Goal: Task Accomplishment & Management: Use online tool/utility

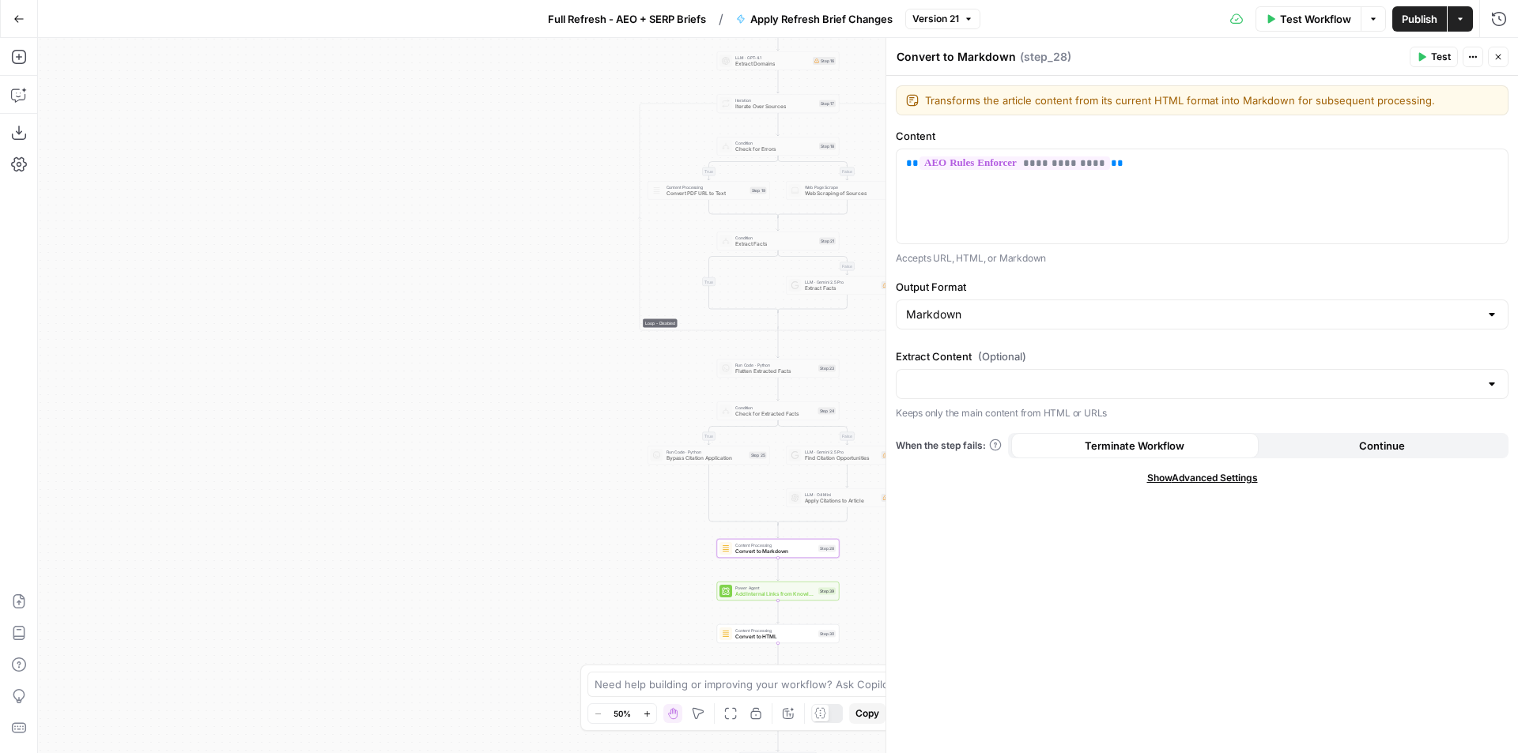
click at [755, 549] on span "Convert to Markdown" at bounding box center [775, 552] width 80 height 8
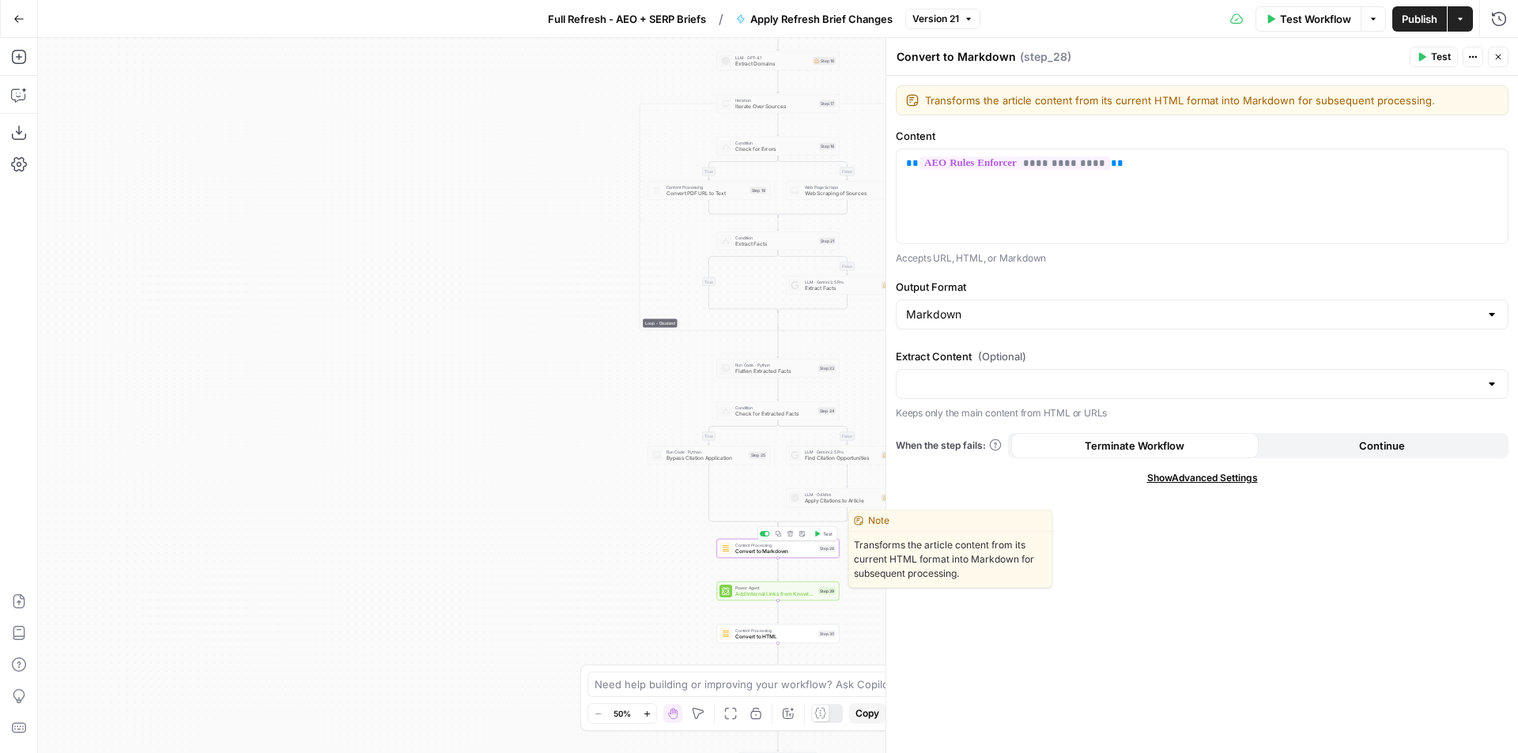
click at [743, 556] on div "Content Processing Convert to Markdown Step 28 Copy step Delete step Edit Note …" at bounding box center [778, 548] width 123 height 19
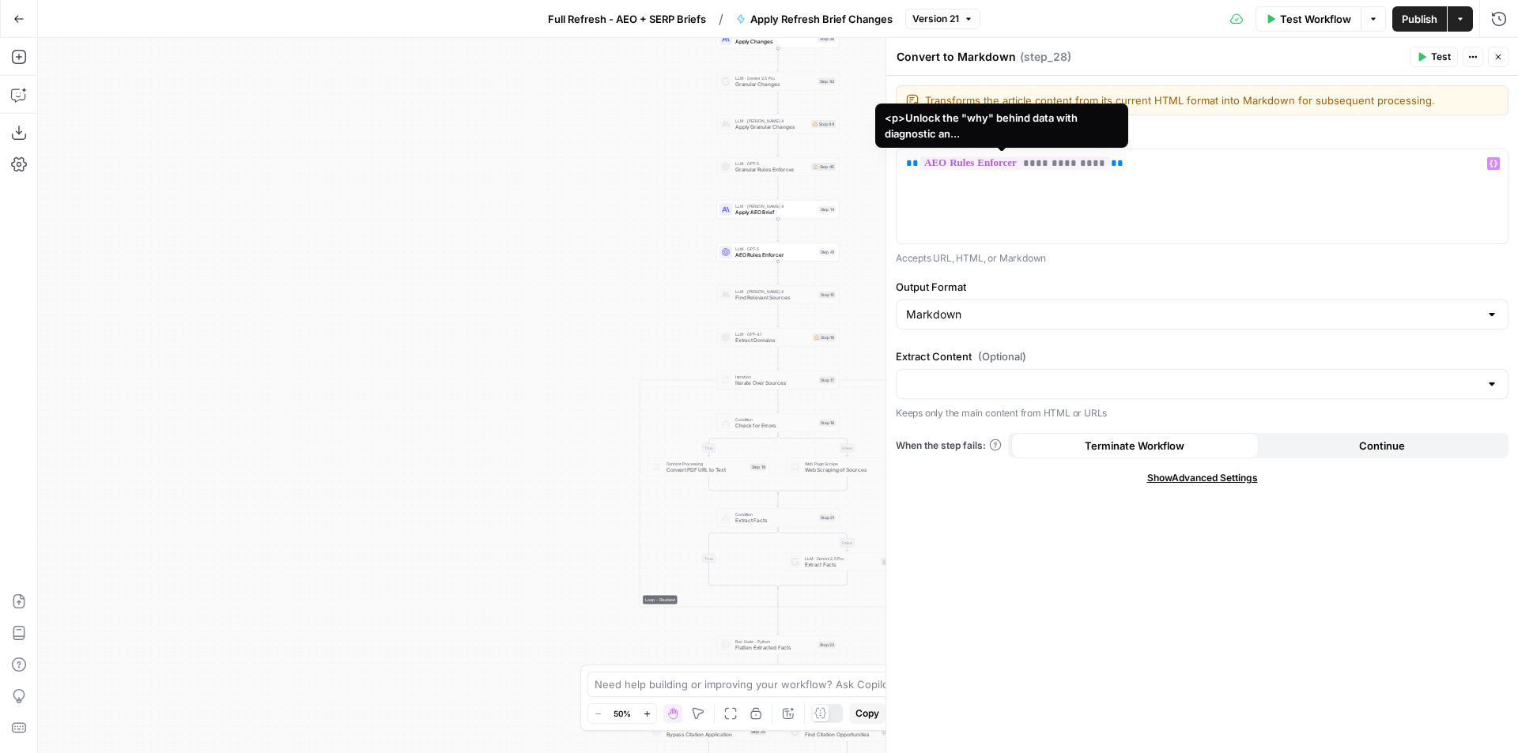
click at [1075, 164] on span "**********" at bounding box center [1014, 163] width 191 height 13
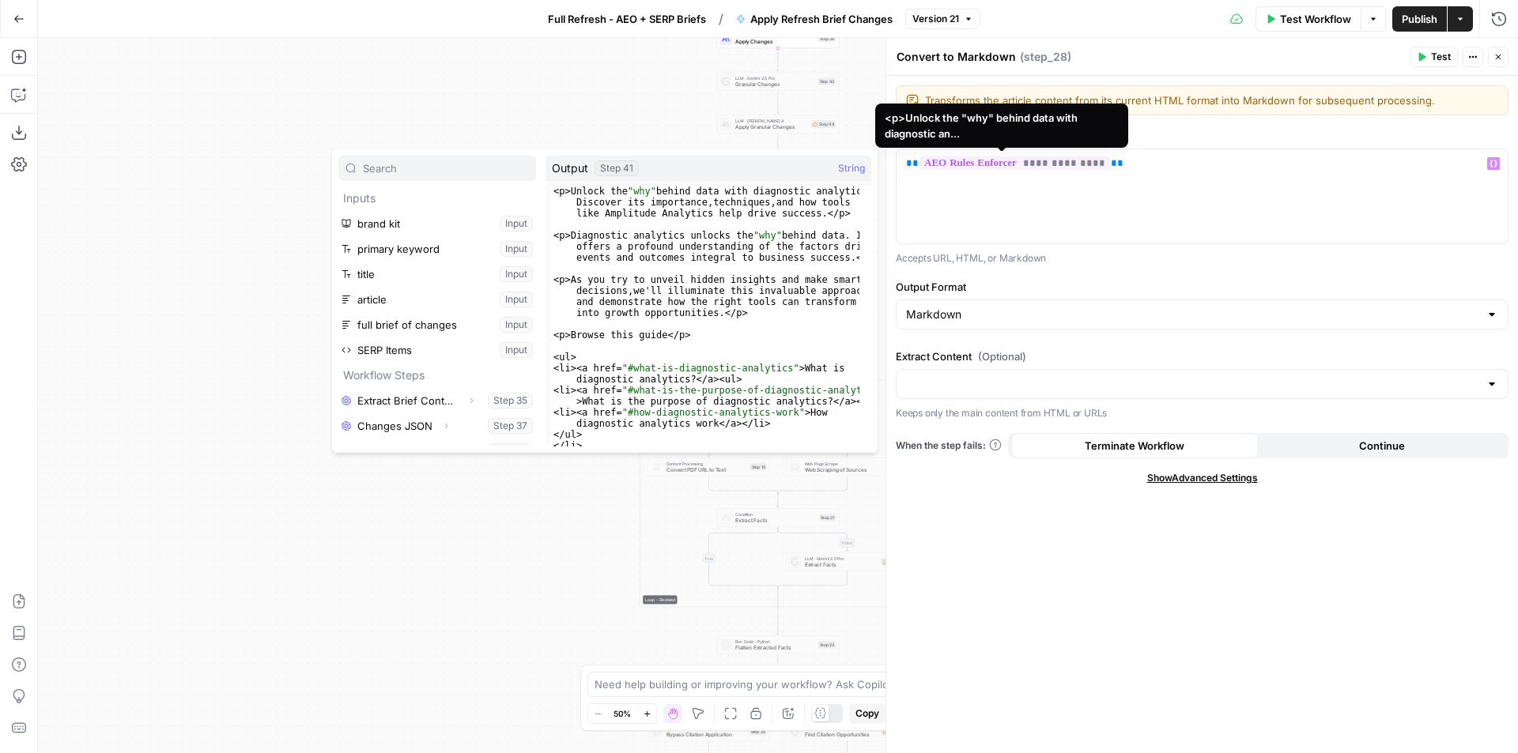
scroll to position [93, 0]
click at [1198, 186] on div "**********" at bounding box center [1202, 196] width 611 height 94
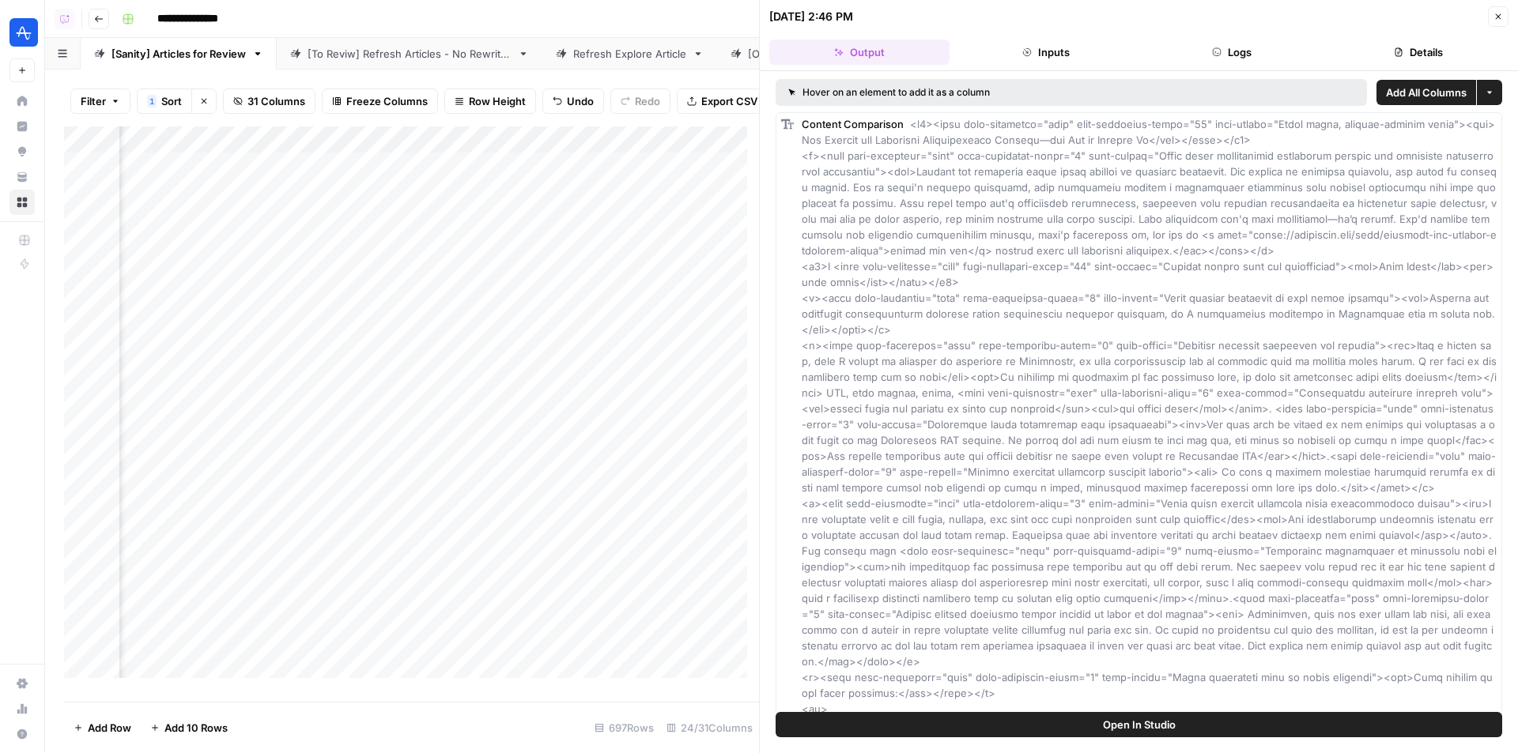
scroll to position [0, 3293]
click at [1497, 14] on icon "button" at bounding box center [1497, 16] width 9 height 9
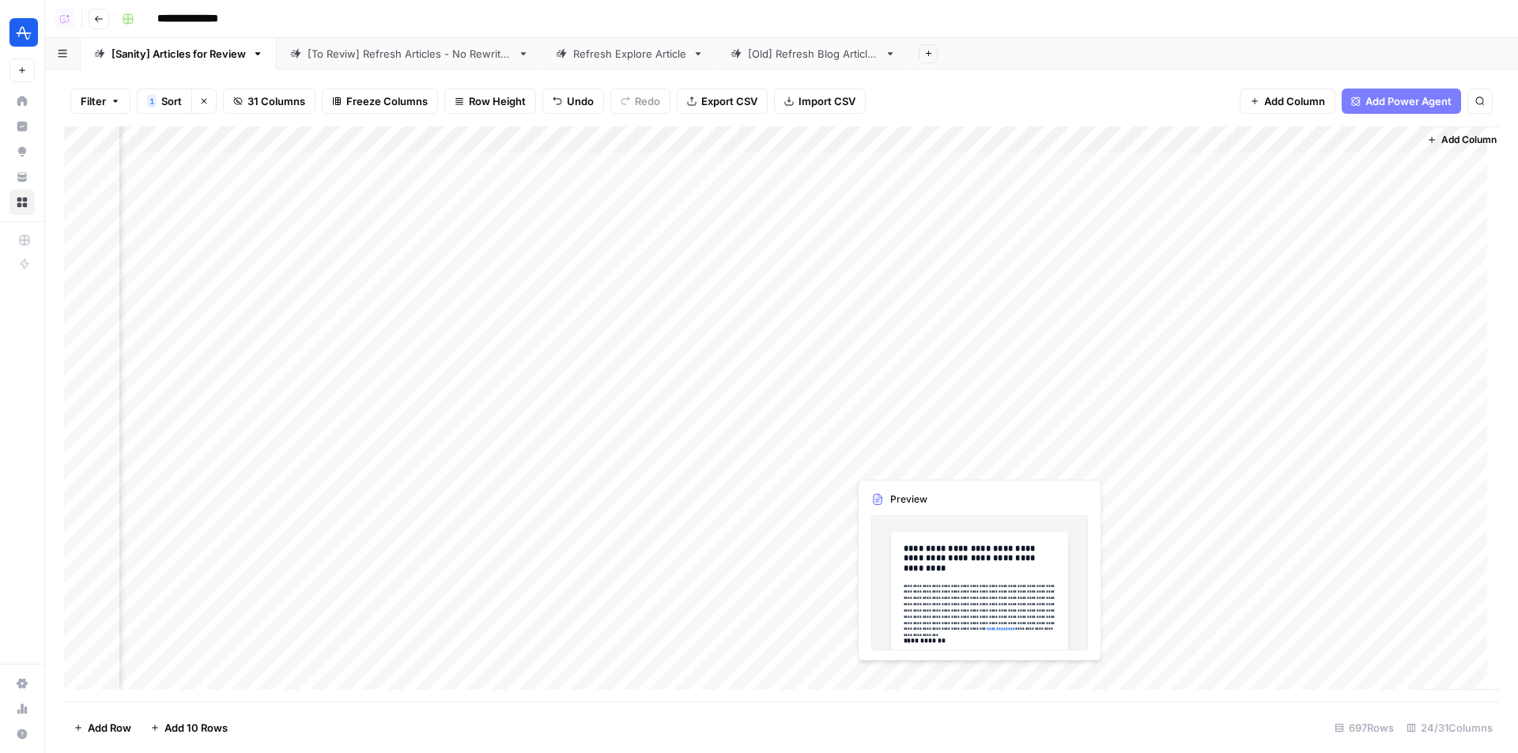
click at [883, 465] on div "Add Column" at bounding box center [781, 414] width 1435 height 576
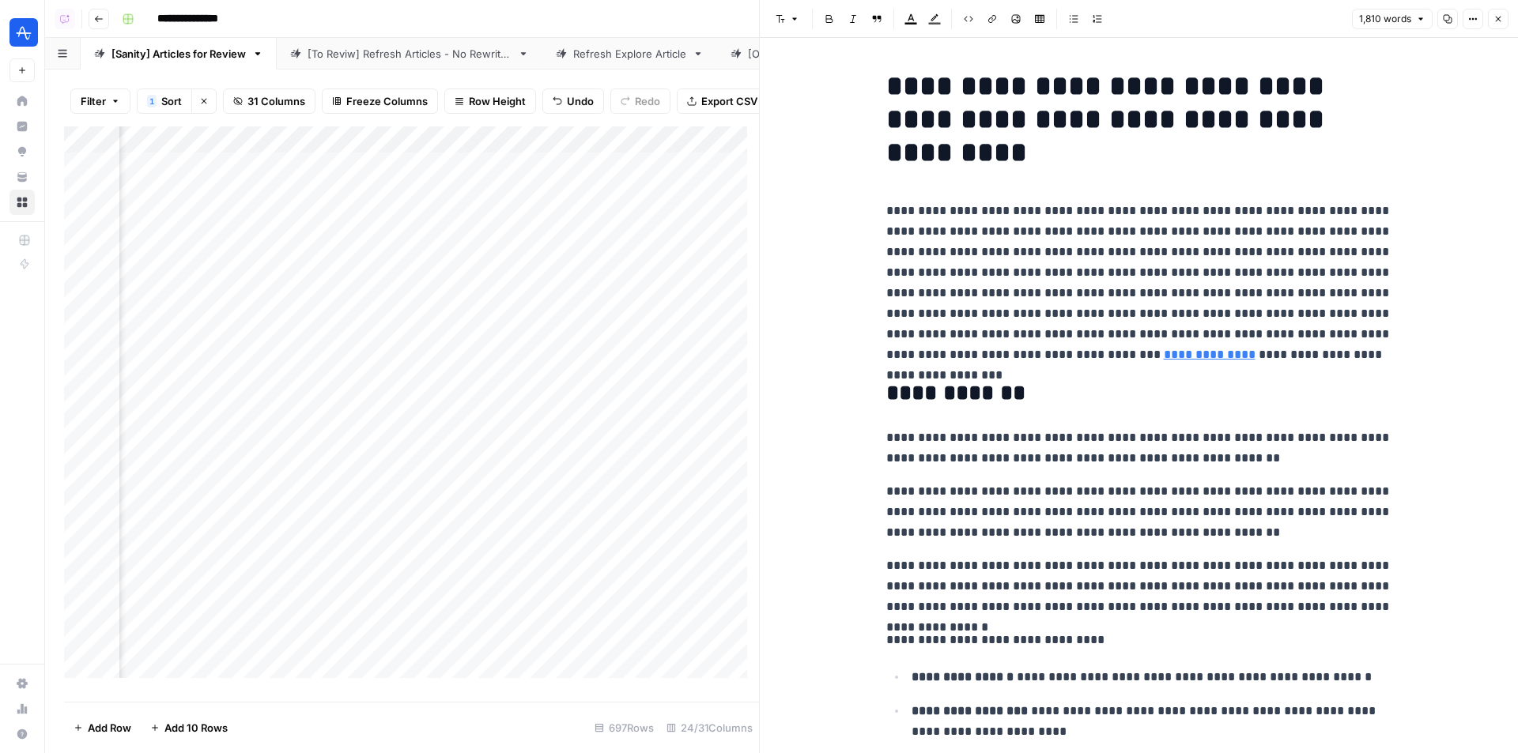
click at [1504, 23] on button "Close" at bounding box center [1498, 19] width 21 height 21
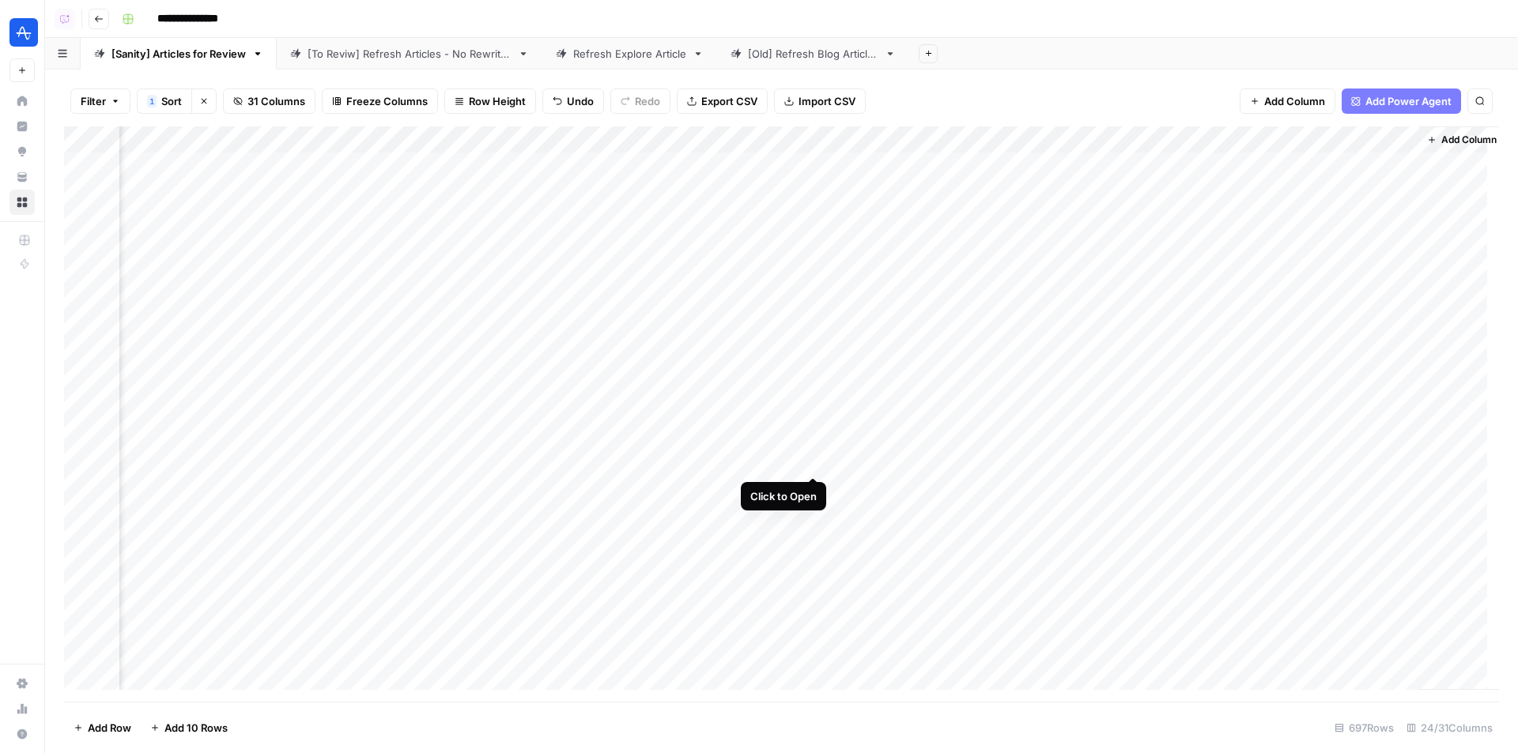
click at [814, 464] on div "Add Column" at bounding box center [781, 414] width 1435 height 576
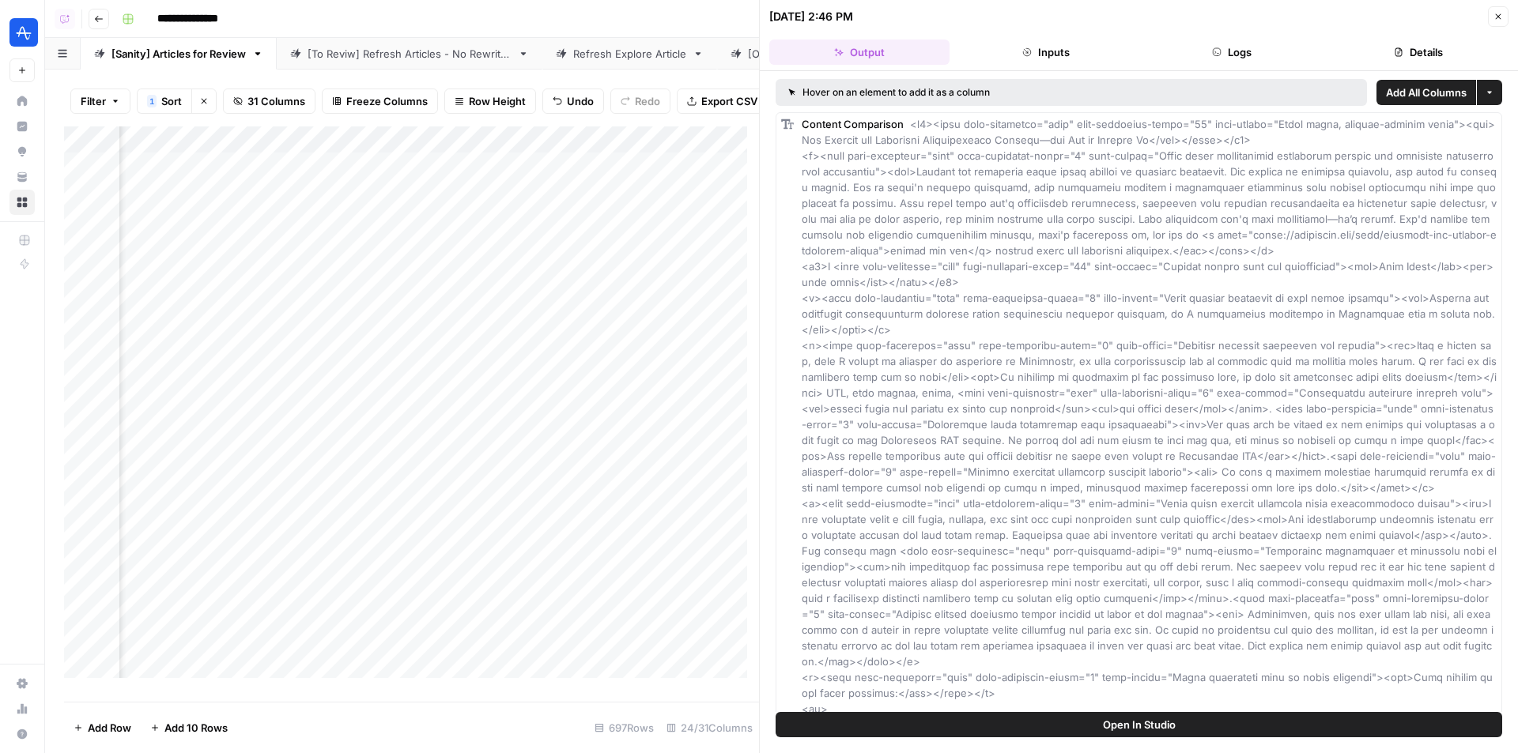
click at [1232, 59] on button "Logs" at bounding box center [1232, 52] width 180 height 25
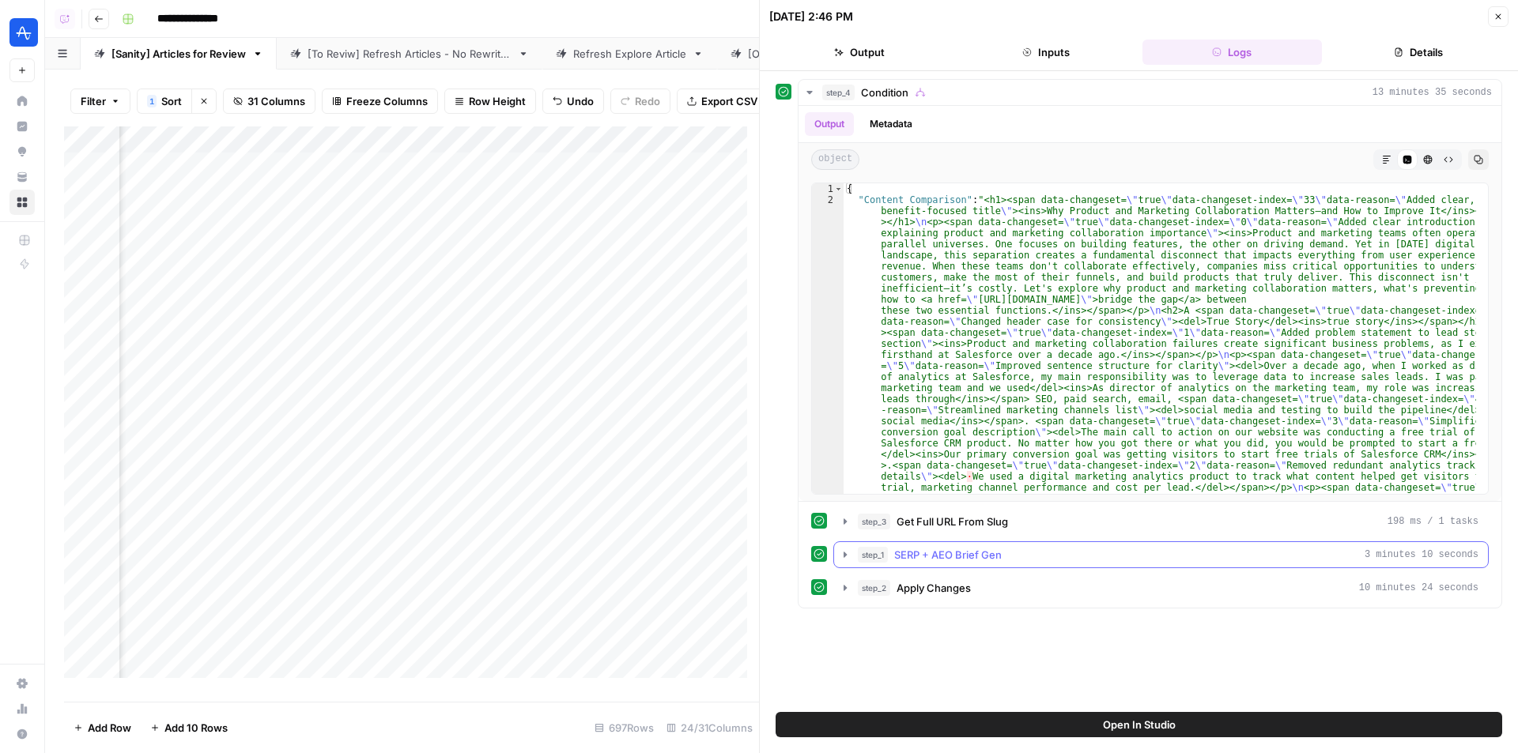
click at [948, 590] on span "Apply Changes" at bounding box center [934, 588] width 74 height 16
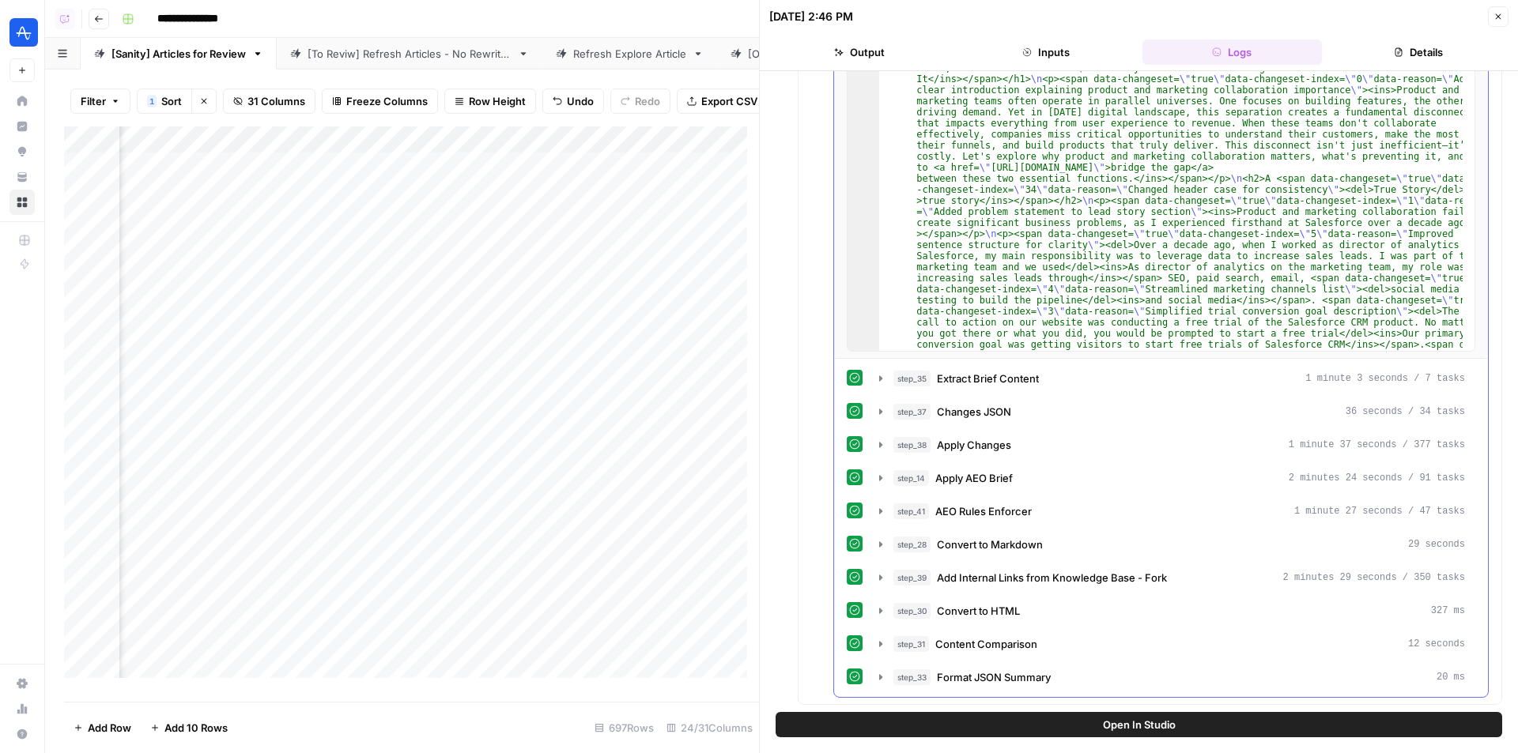
scroll to position [640, 0]
click at [1005, 611] on span "Convert to HTML" at bounding box center [978, 610] width 83 height 16
click at [1007, 610] on span "Convert to HTML" at bounding box center [978, 610] width 83 height 16
click at [1017, 529] on div "step_35 Extract Brief Content 1 minute 3 seconds / 7 tasks step_37 Changes JSON…" at bounding box center [1161, 527] width 629 height 326
click at [1021, 546] on span "Convert to Markdown" at bounding box center [990, 544] width 106 height 16
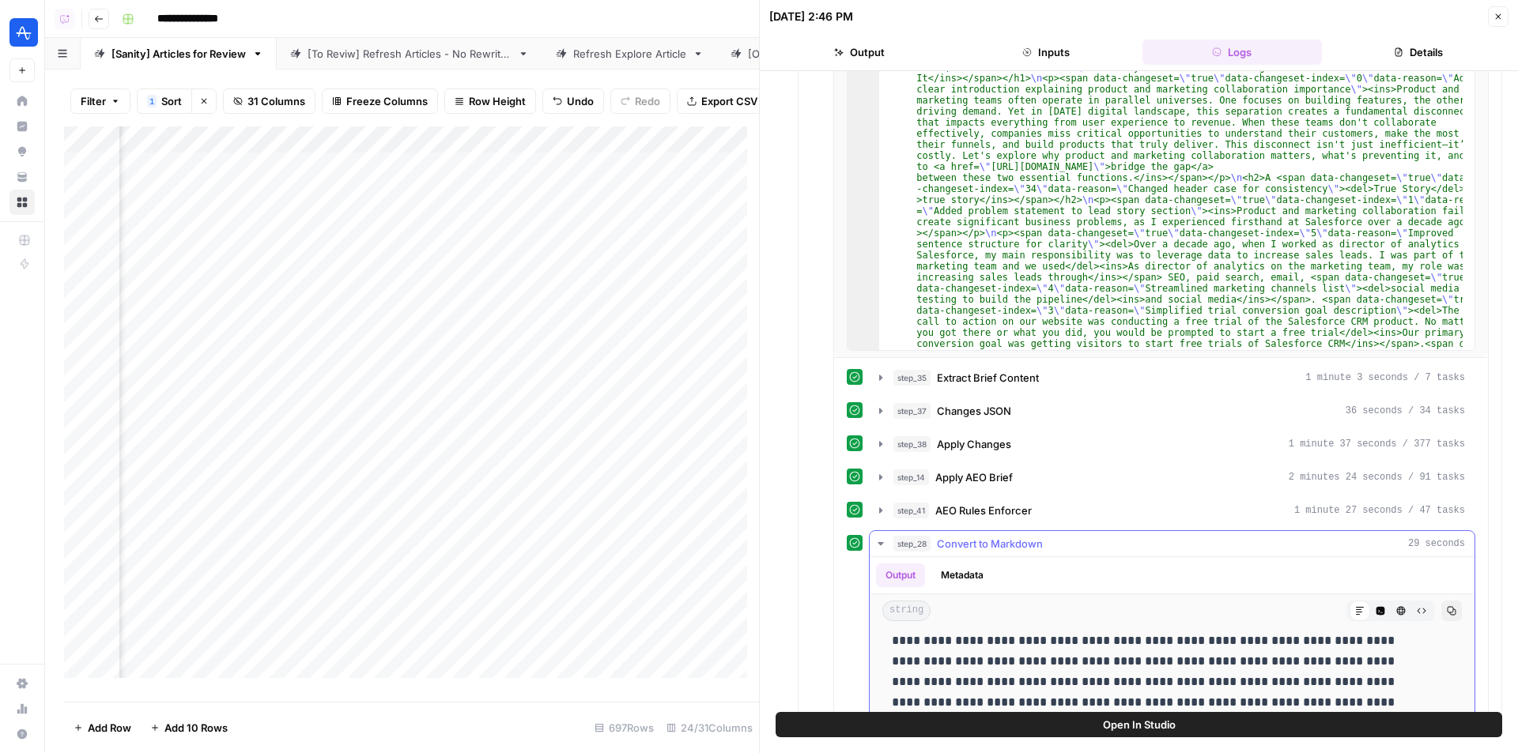
scroll to position [0, 0]
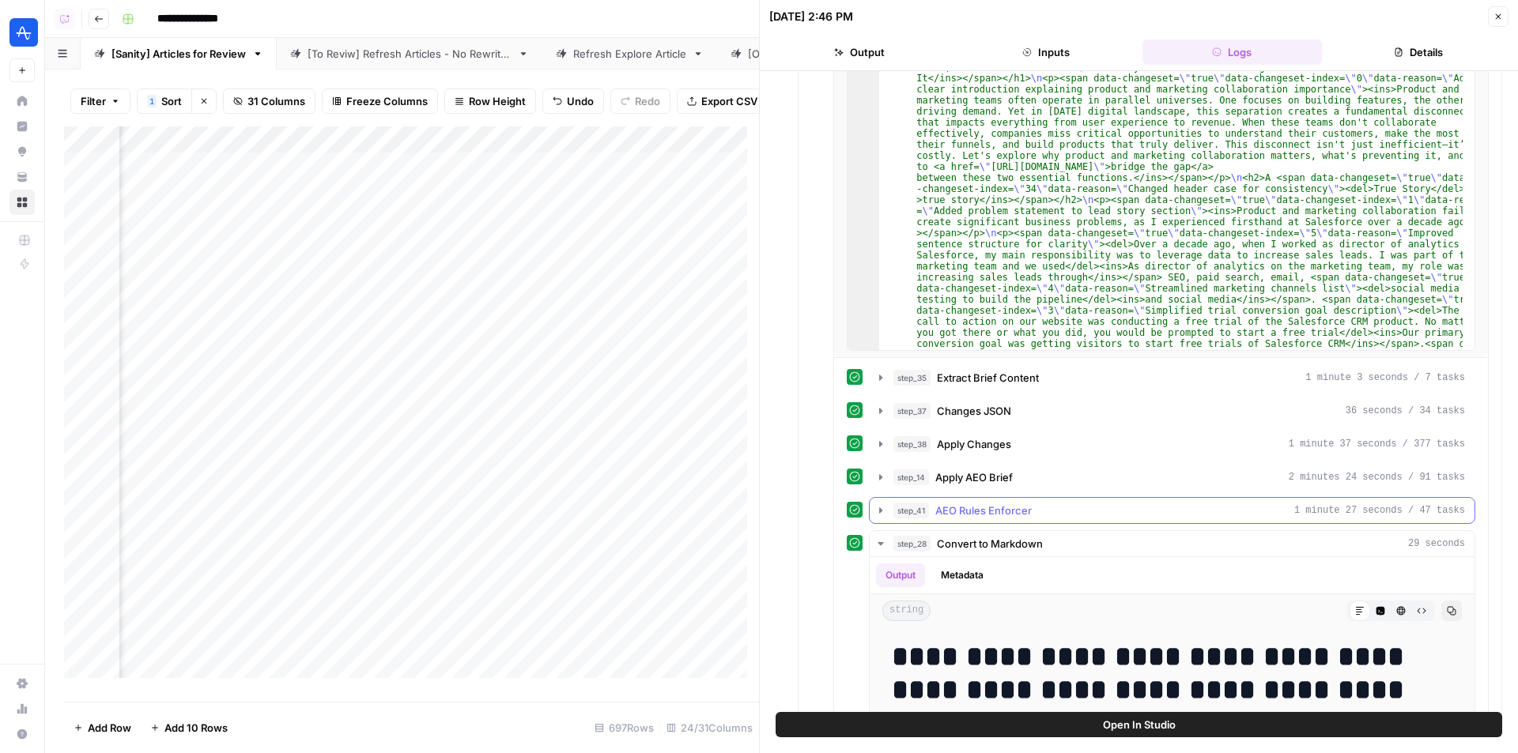
click at [1041, 506] on div "step_41 AEO Rules Enforcer 1 minute 27 seconds / 47 tasks" at bounding box center [1179, 511] width 572 height 16
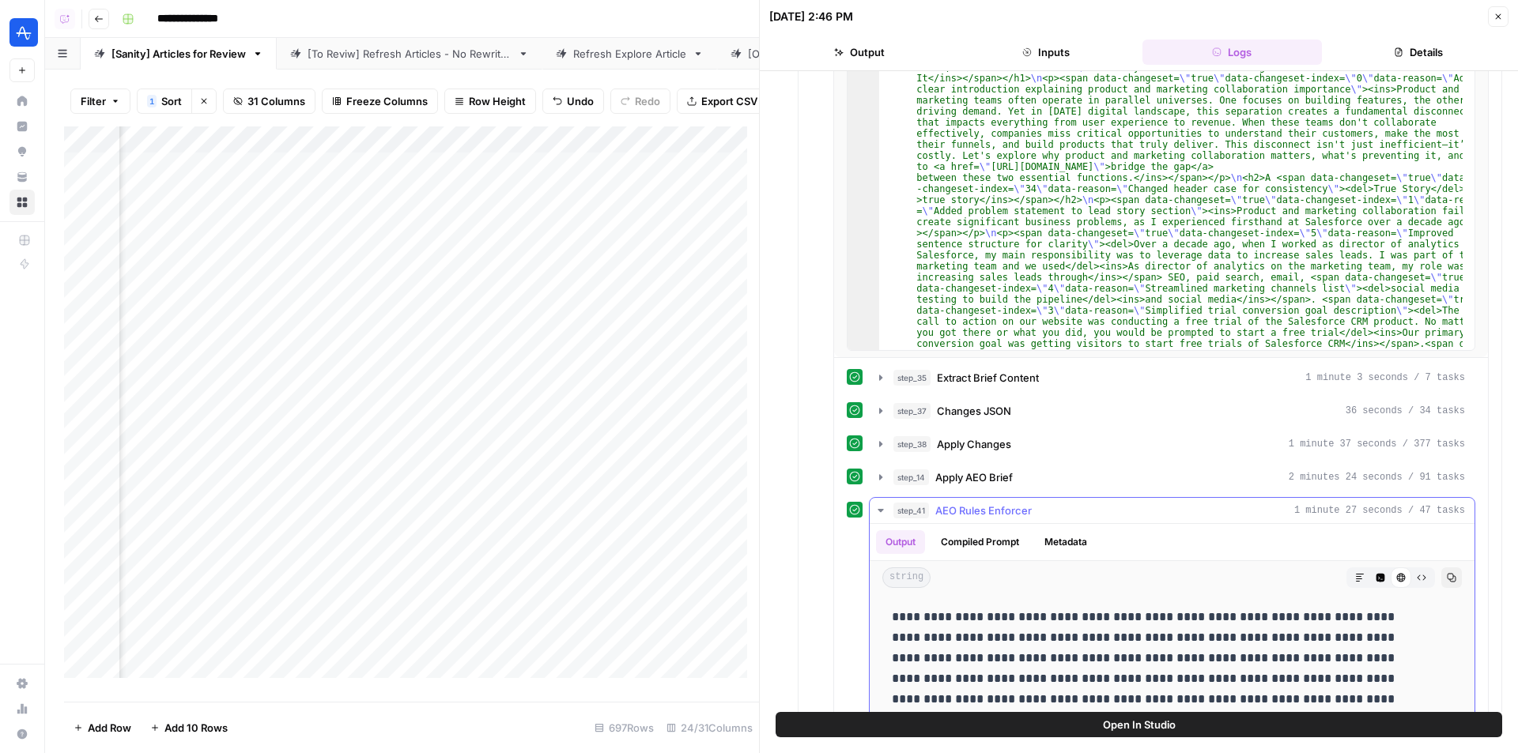
click at [1041, 506] on div "step_41 AEO Rules Enforcer 1 minute 27 seconds / 47 tasks" at bounding box center [1179, 511] width 572 height 16
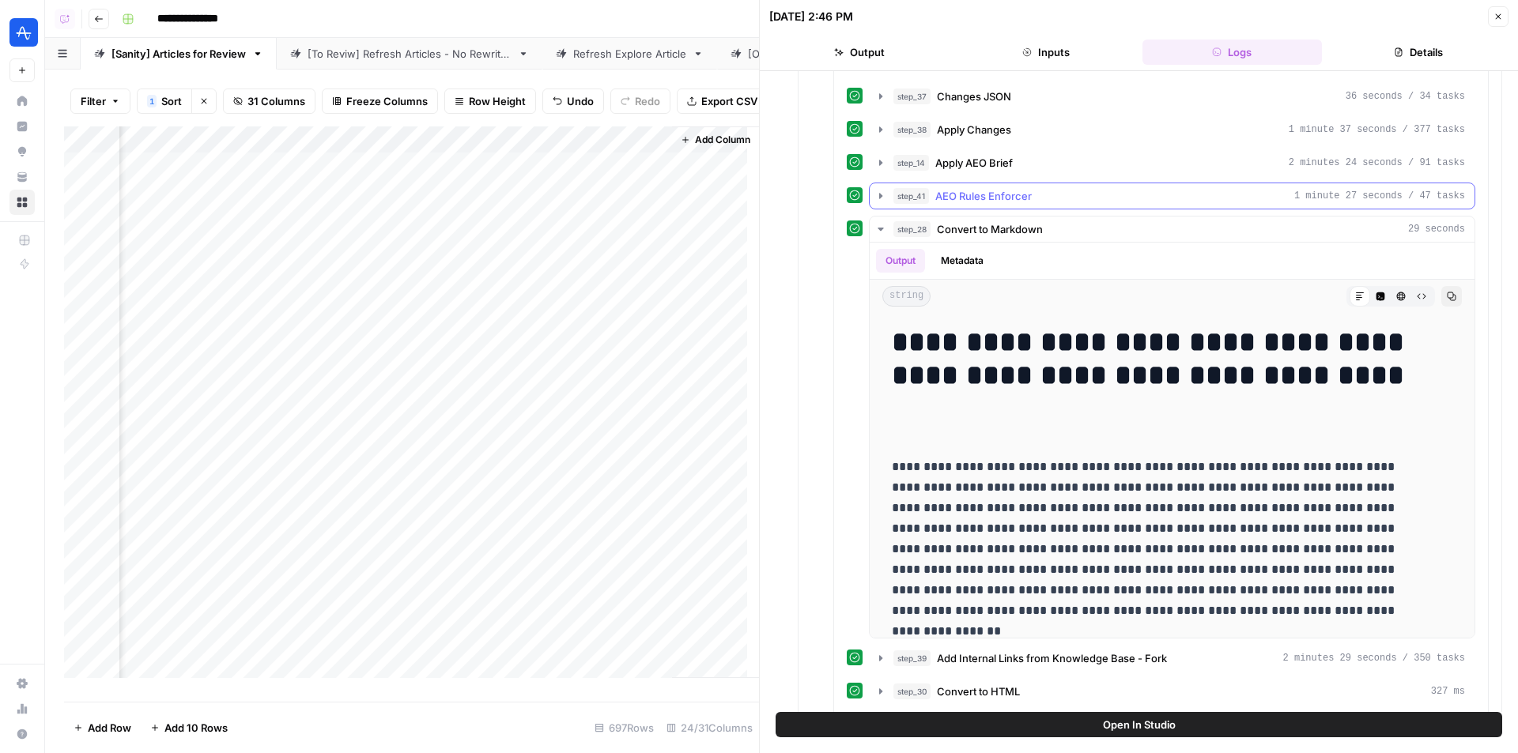
scroll to position [956, 0]
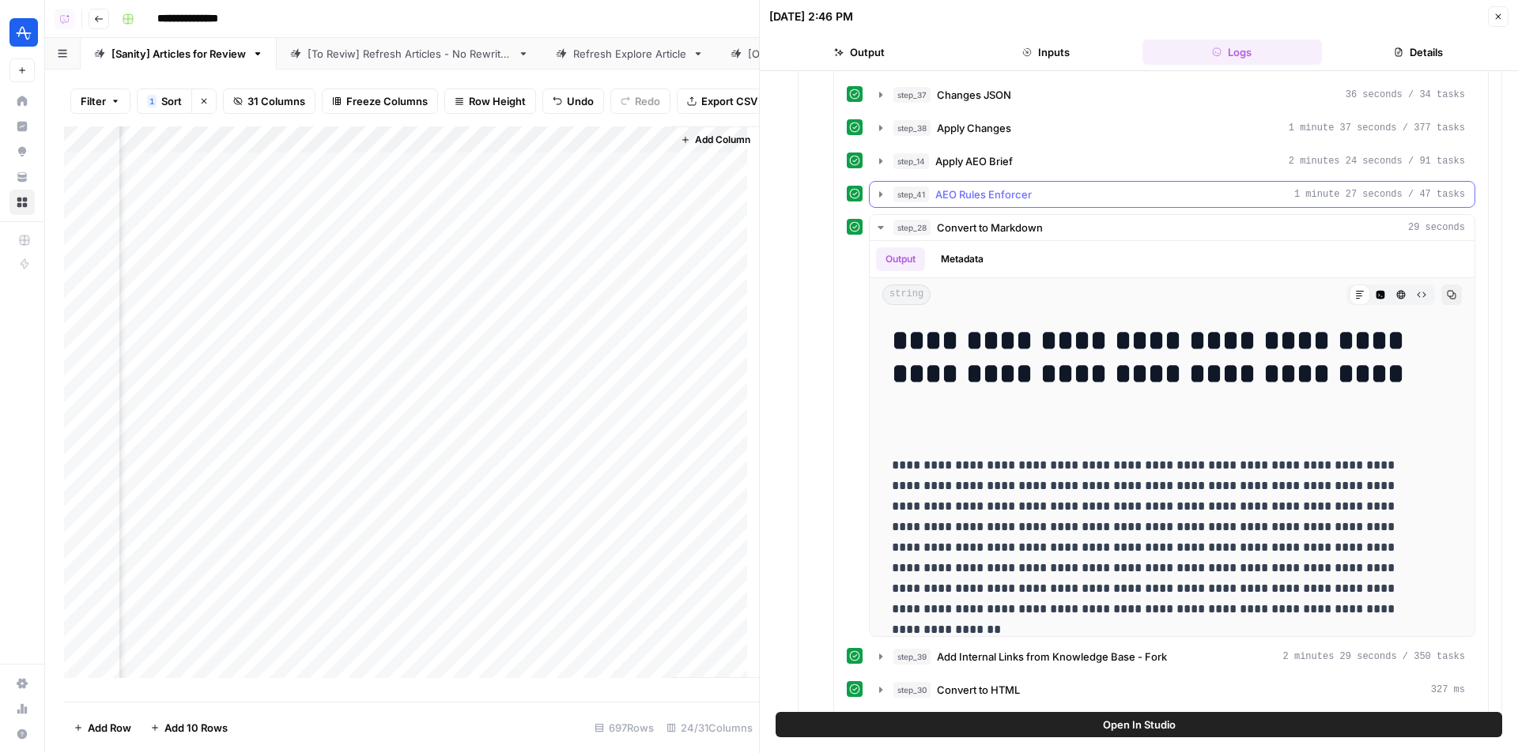
click at [988, 191] on span "AEO Rules Enforcer" at bounding box center [983, 195] width 96 height 16
